Goal: Communication & Community: Answer question/provide support

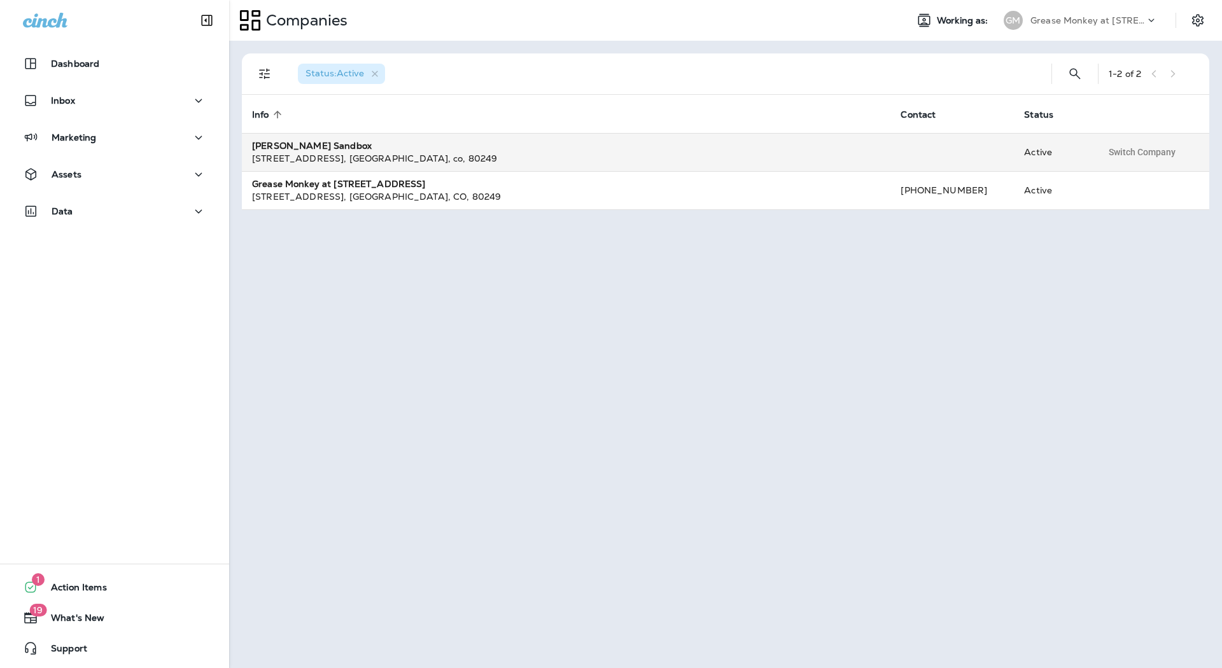
click at [306, 155] on div "[STREET_ADDRESS]" at bounding box center [566, 158] width 628 height 13
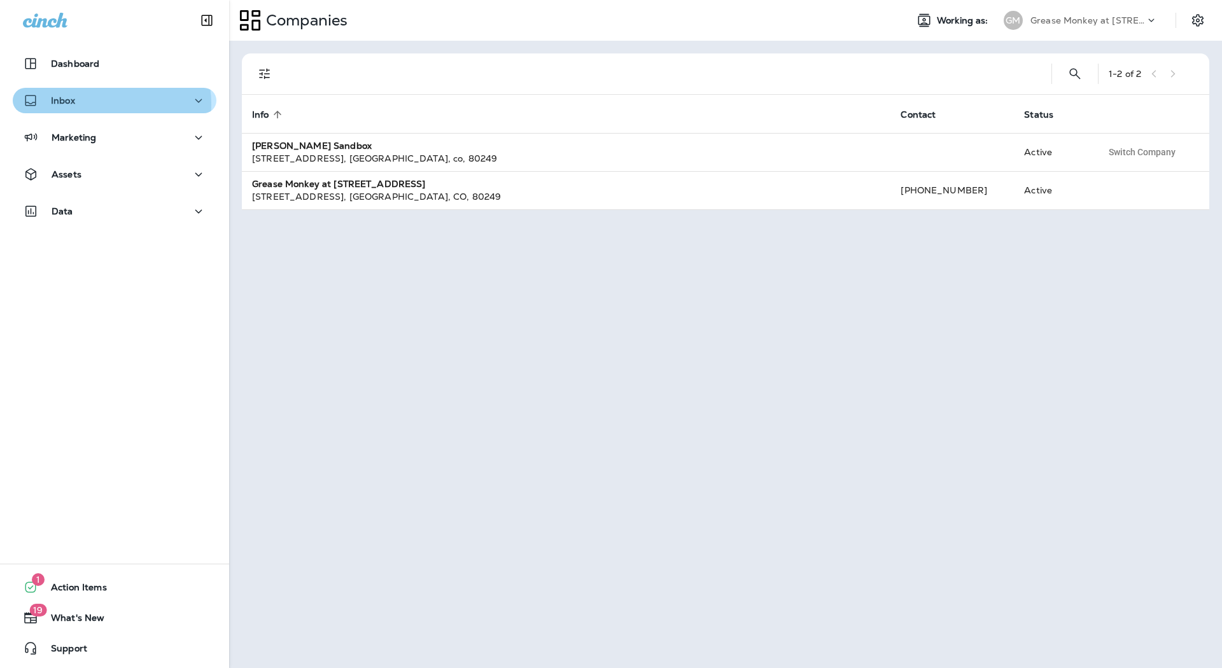
click at [94, 104] on div "Inbox" at bounding box center [114, 101] width 183 height 16
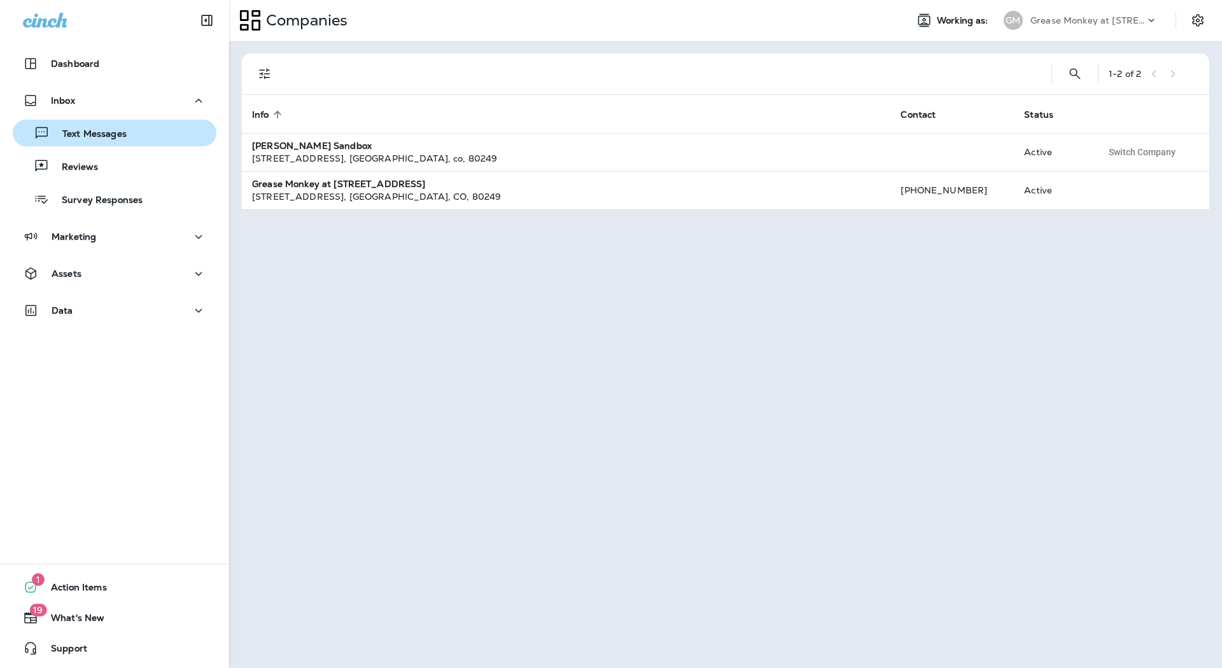
click at [124, 138] on p "Text Messages" at bounding box center [88, 135] width 77 height 12
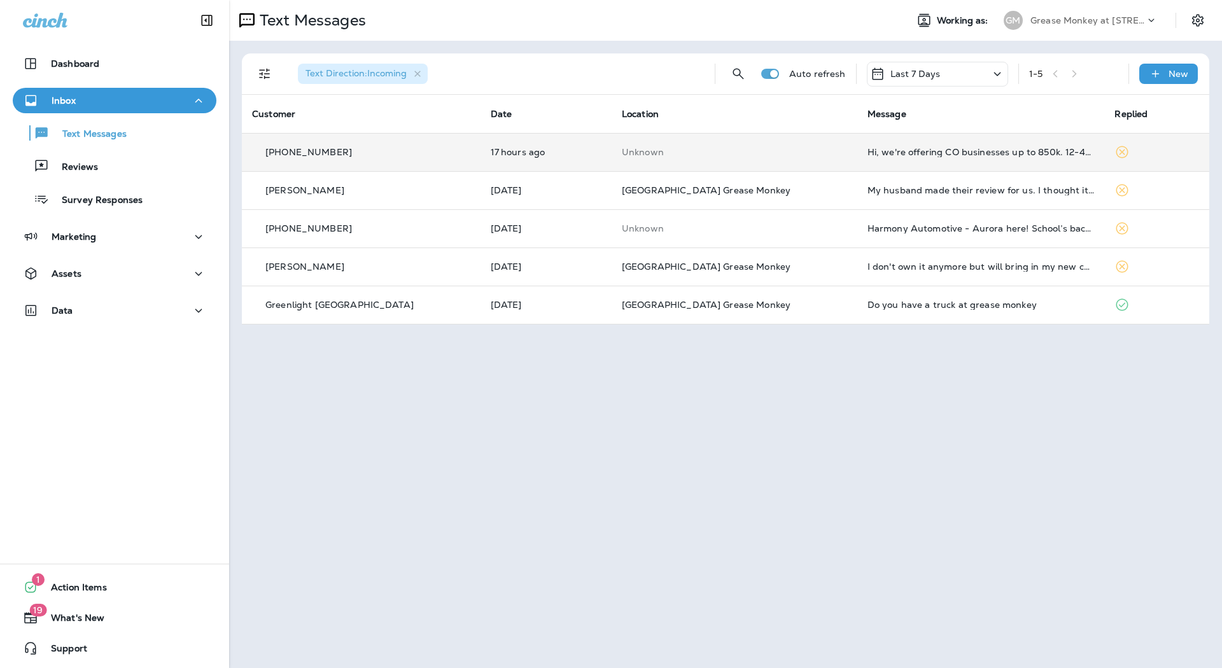
click at [892, 144] on td "Hi, we're offering CO businesses up to 850k. 12-48 mo terms, approvals in 24h. …" at bounding box center [981, 152] width 248 height 38
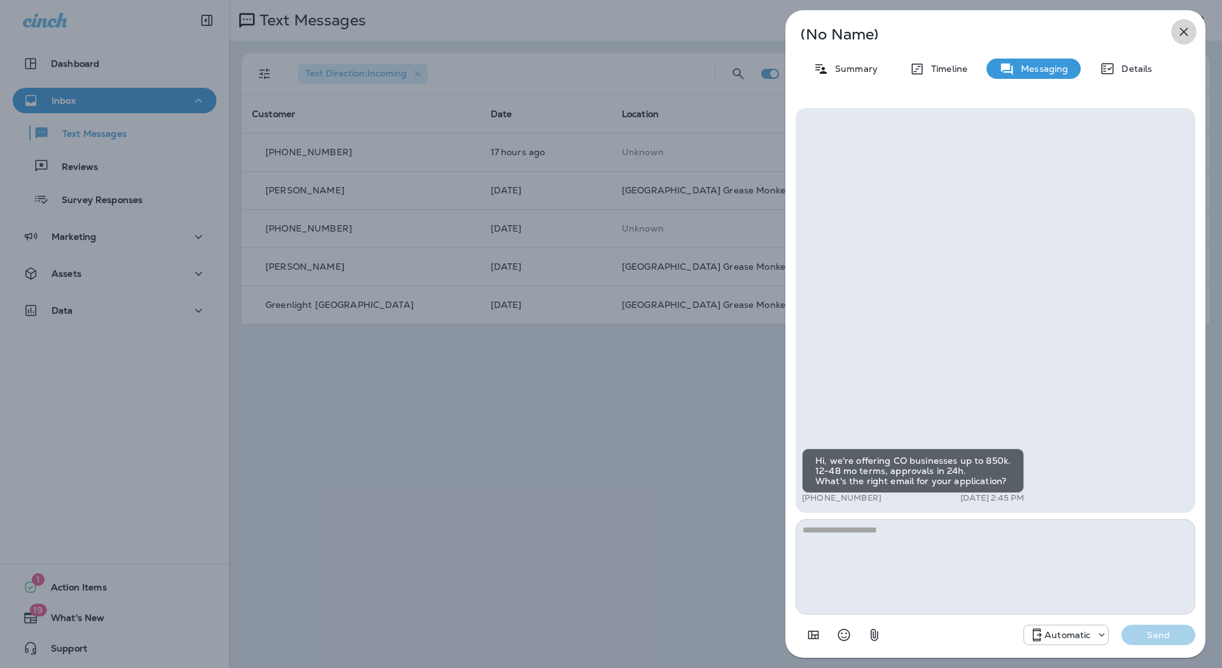
click at [1184, 41] on button "button" at bounding box center [1183, 31] width 25 height 25
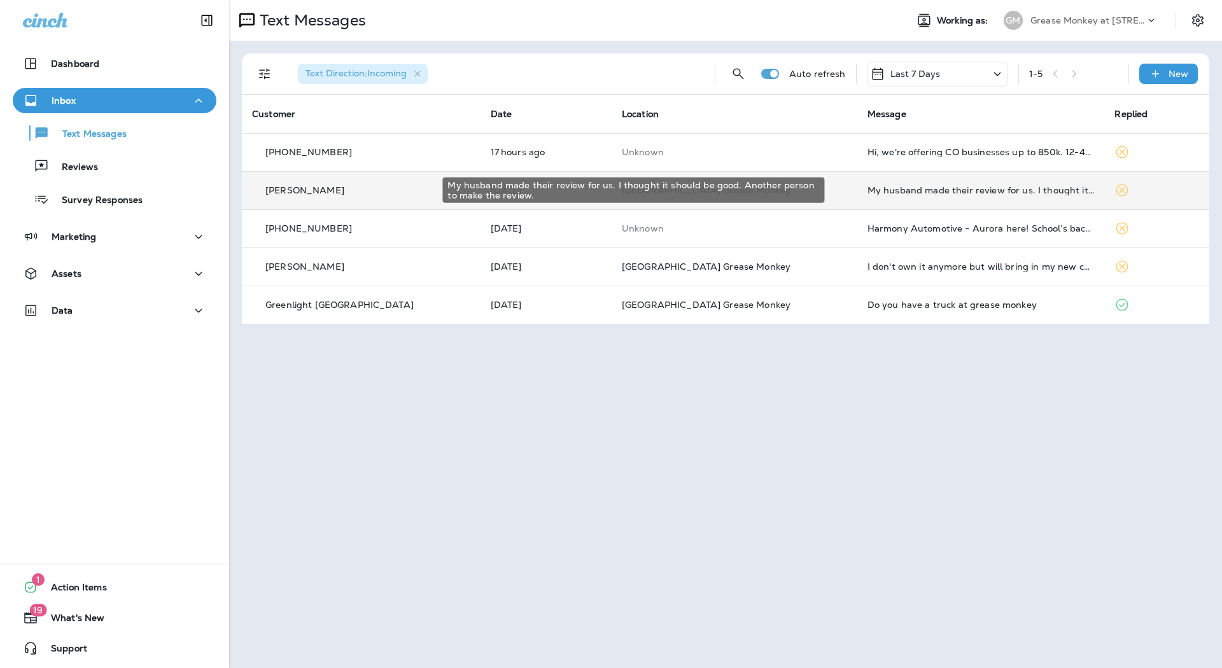
click at [909, 193] on div "My husband made their review for us. I thought it should be good. Another perso…" at bounding box center [980, 190] width 227 height 10
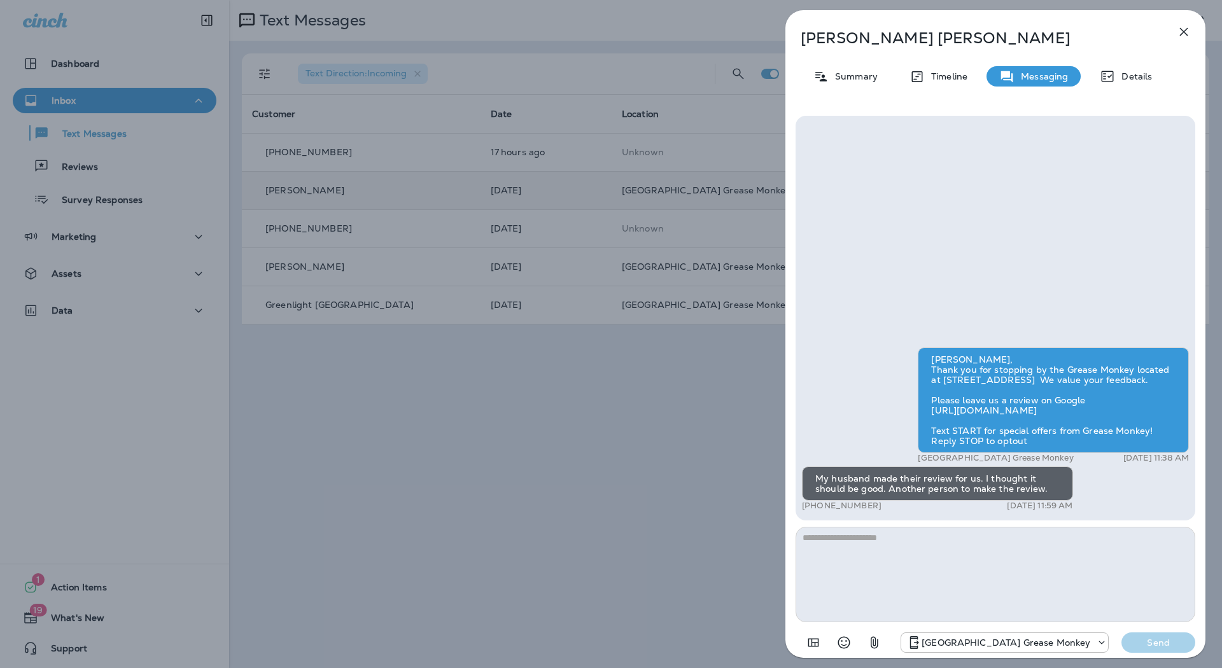
click at [1184, 30] on icon "button" at bounding box center [1183, 31] width 15 height 15
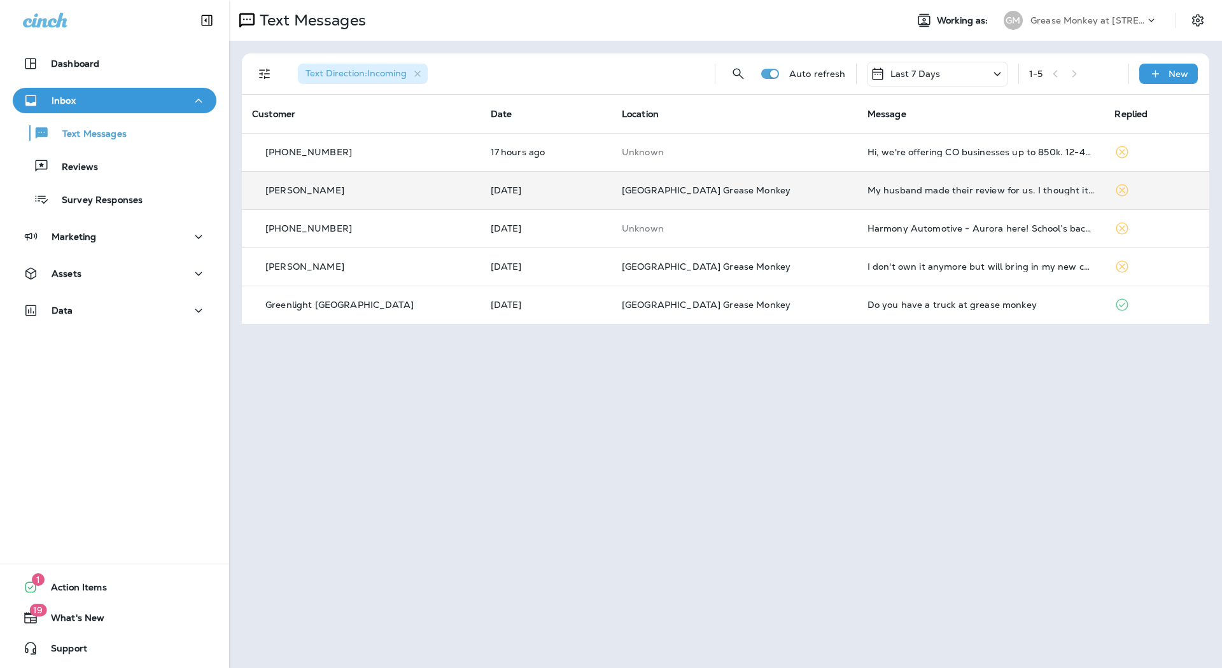
click at [876, 182] on td "My husband made their review for us. I thought it should be good. Another perso…" at bounding box center [981, 190] width 248 height 38
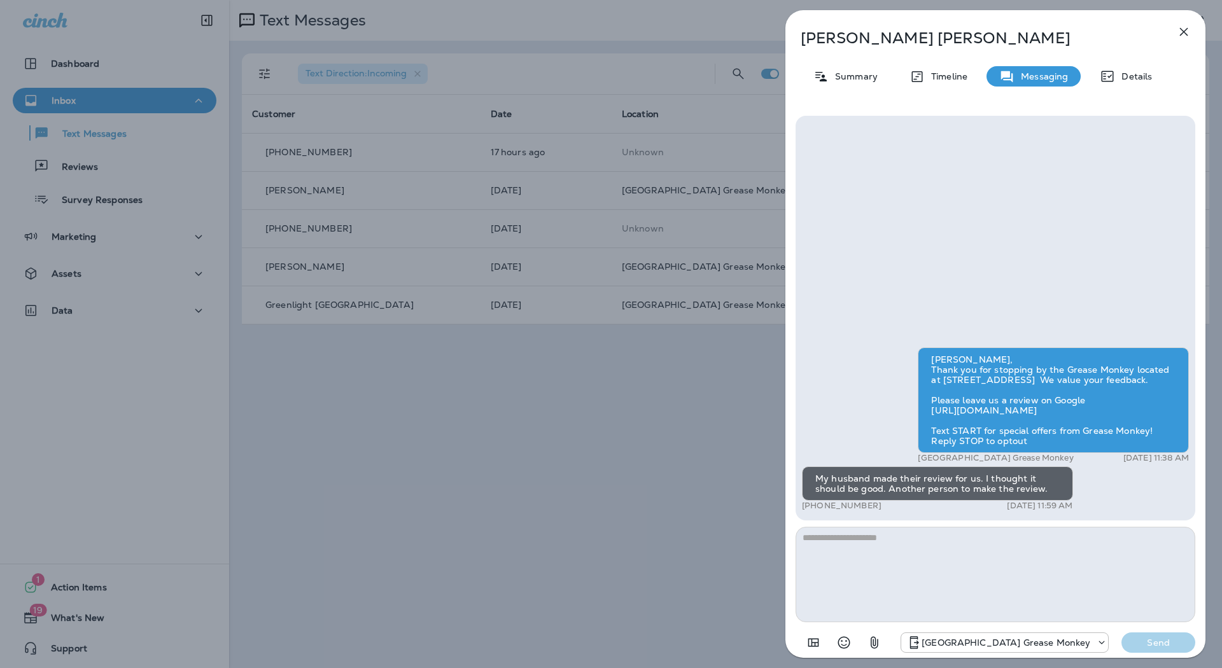
click at [855, 571] on textarea at bounding box center [995, 574] width 400 height 95
type textarea "**********"
click at [1187, 31] on icon "button" at bounding box center [1183, 31] width 15 height 15
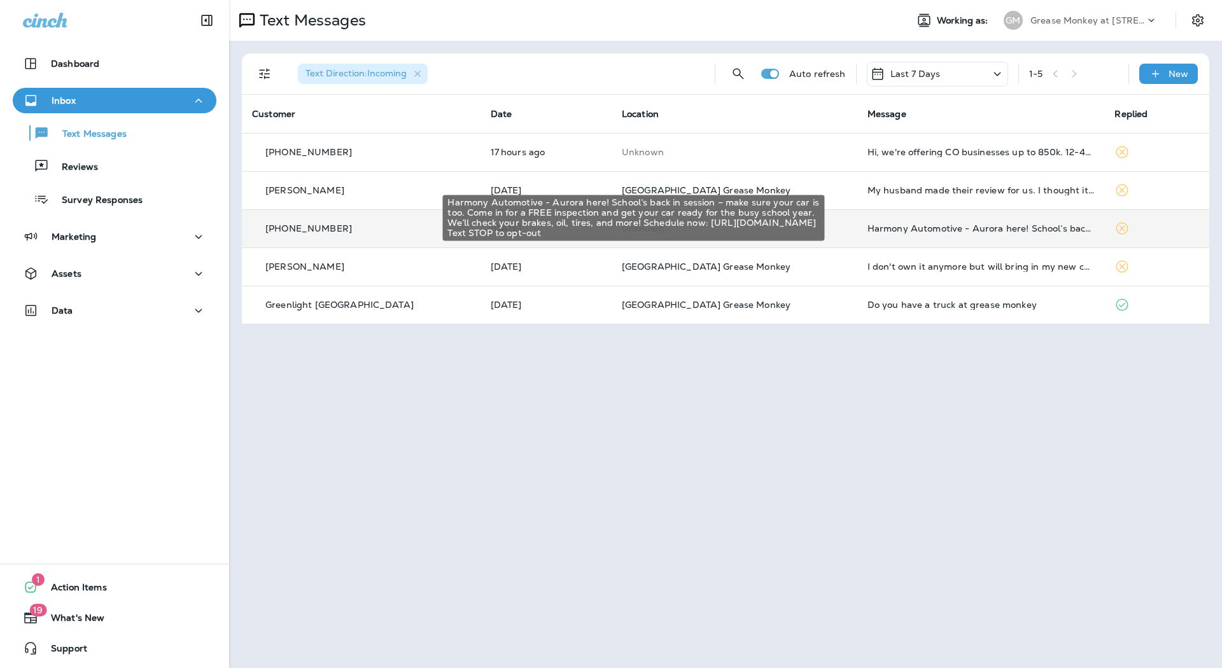
click at [867, 228] on div "Harmony Automotive - Aurora here! School’s back in session – make sure your car…" at bounding box center [980, 228] width 227 height 10
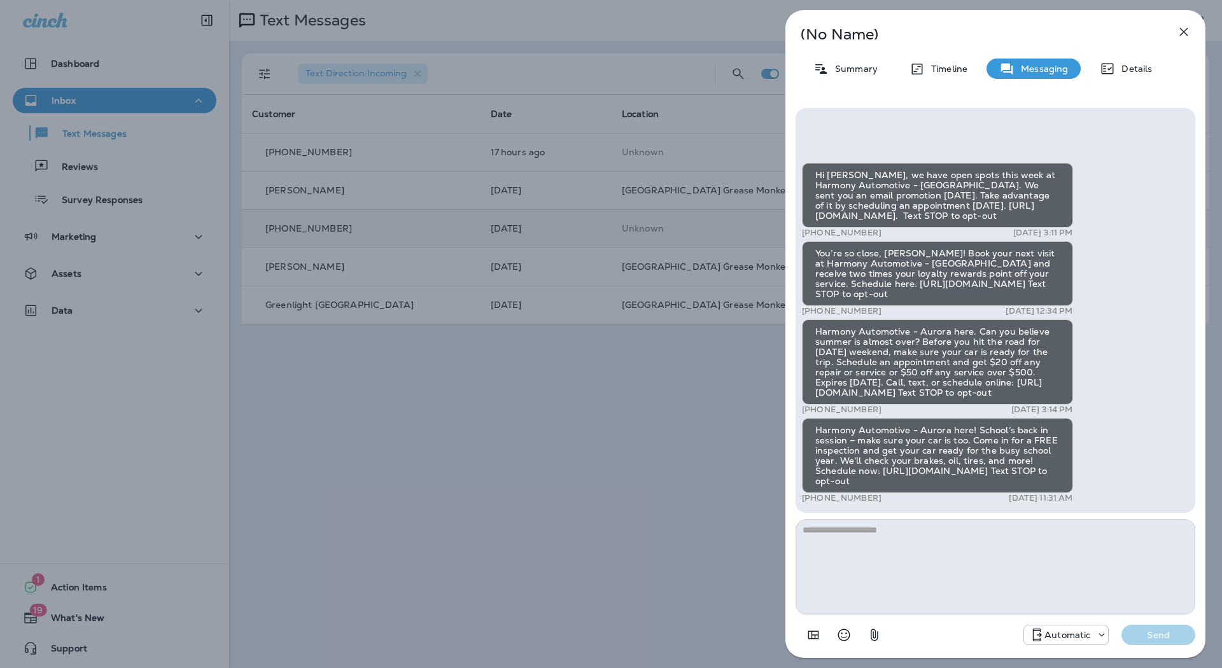
click at [1025, 582] on textarea at bounding box center [995, 566] width 400 height 95
type textarea "****"
